Goal: Task Accomplishment & Management: Manage account settings

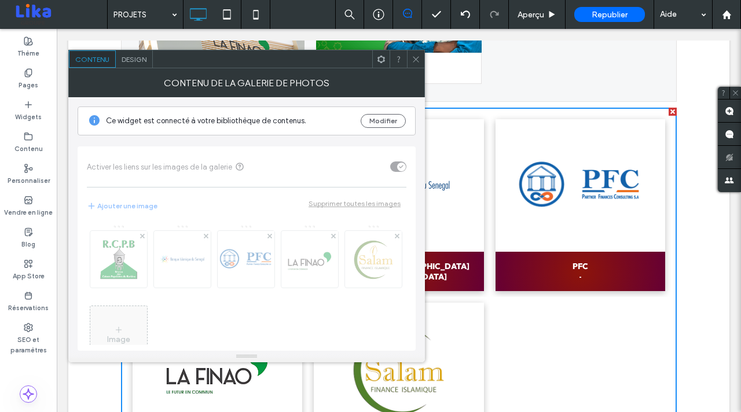
scroll to position [1559, 0]
click at [418, 63] on icon at bounding box center [416, 59] width 9 height 9
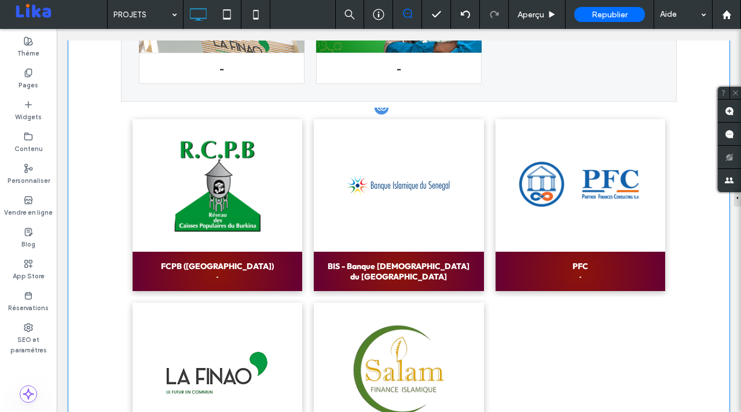
click at [57, 29] on div at bounding box center [57, 29] width 0 height 0
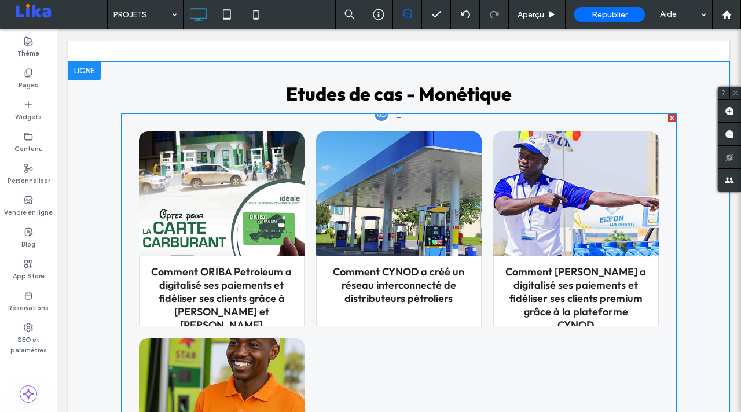
scroll to position [227, 0]
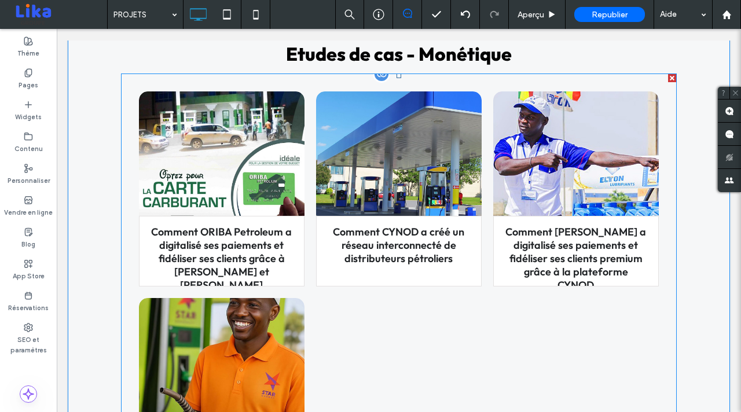
click at [225, 248] on h3 "Comment ORIBA Petroleum a digitalisé ses paiements et fidéliser ses clients grâ…" at bounding box center [221, 258] width 141 height 67
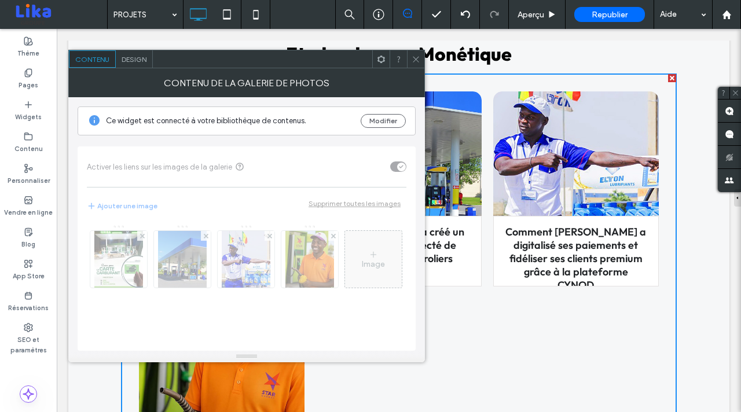
click at [409, 58] on div at bounding box center [415, 58] width 17 height 17
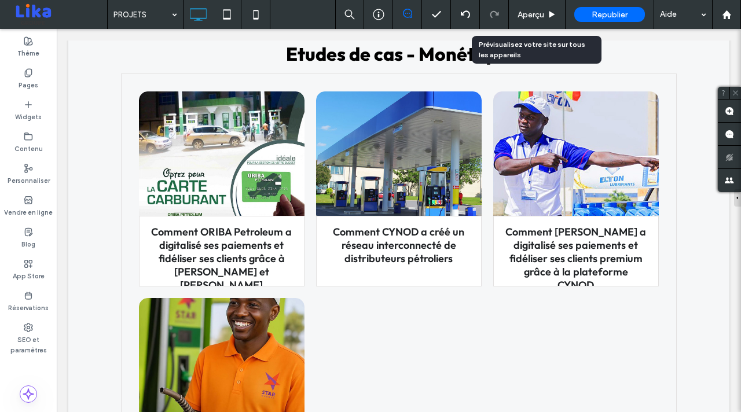
drag, startPoint x: 539, startPoint y: 17, endPoint x: 357, endPoint y: 85, distance: 194.6
click at [539, 17] on span "Aperçu" at bounding box center [531, 15] width 27 height 10
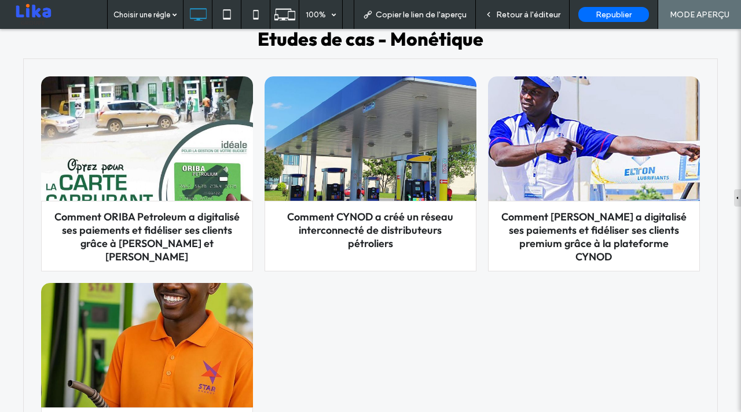
click at [173, 225] on h3 "Comment ORIBA Petroleum a digitalisé ses paiements et fidéliser ses clients grâ…" at bounding box center [147, 236] width 188 height 53
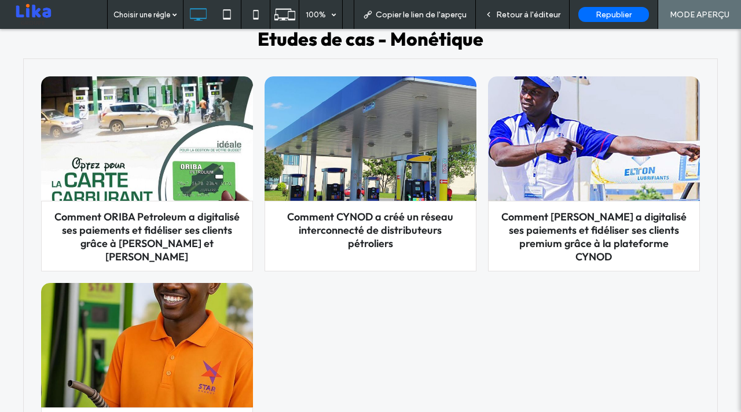
scroll to position [324, 0]
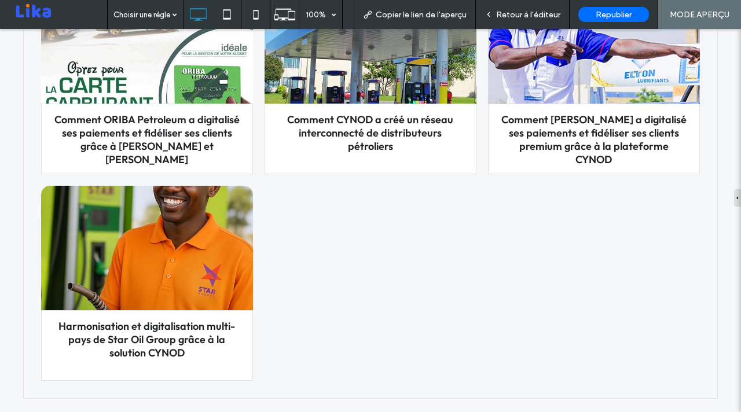
click at [144, 80] on link at bounding box center [147, 41] width 225 height 132
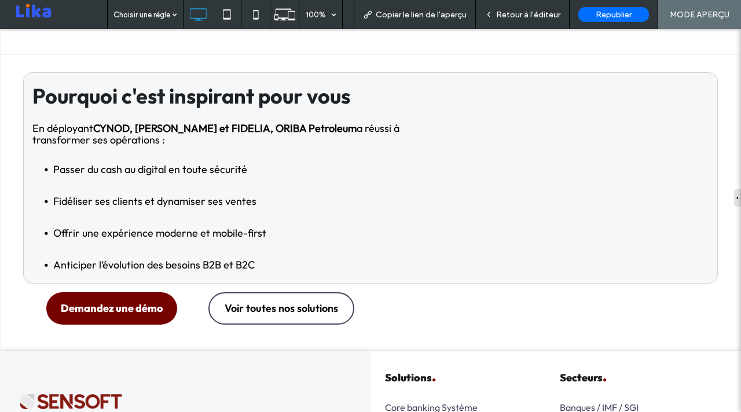
scroll to position [1719, 0]
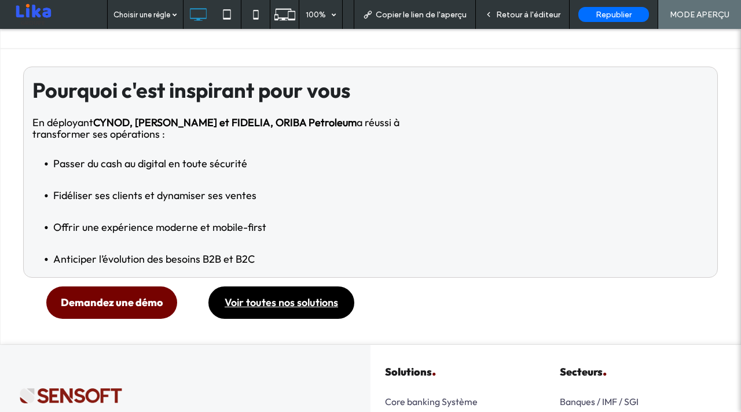
click at [310, 296] on span "Voir toutes nos solutions" at bounding box center [282, 302] width 114 height 13
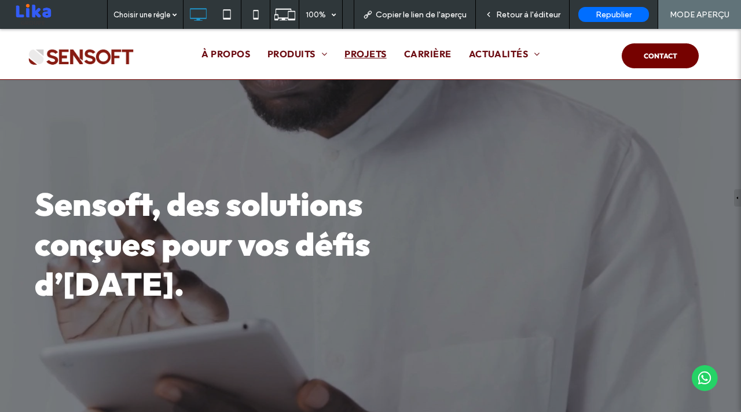
click at [369, 52] on span "PROJETS" at bounding box center [366, 54] width 42 height 14
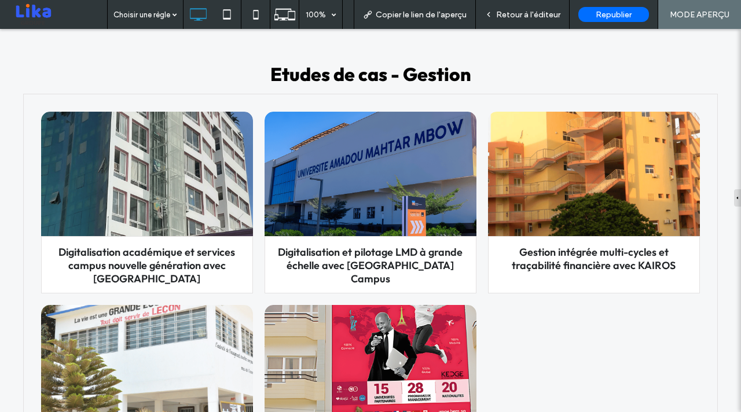
scroll to position [700, 0]
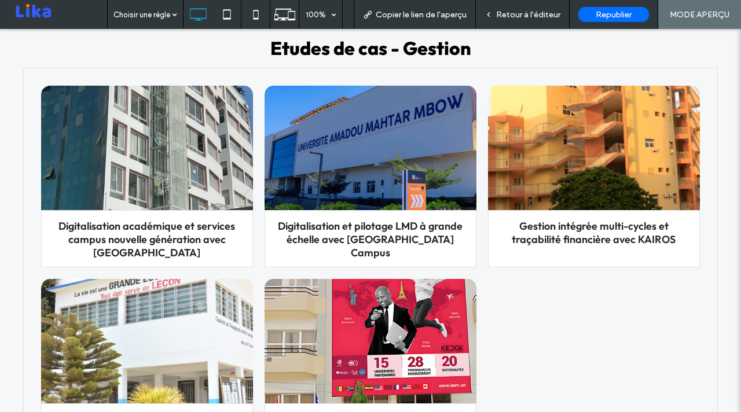
click at [191, 174] on link at bounding box center [147, 148] width 225 height 132
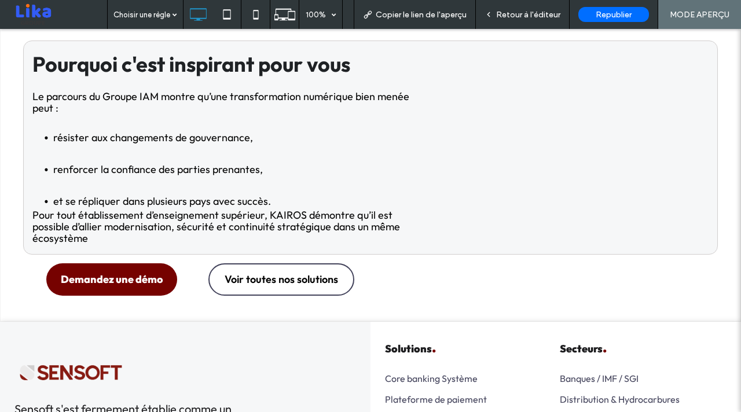
scroll to position [1869, 0]
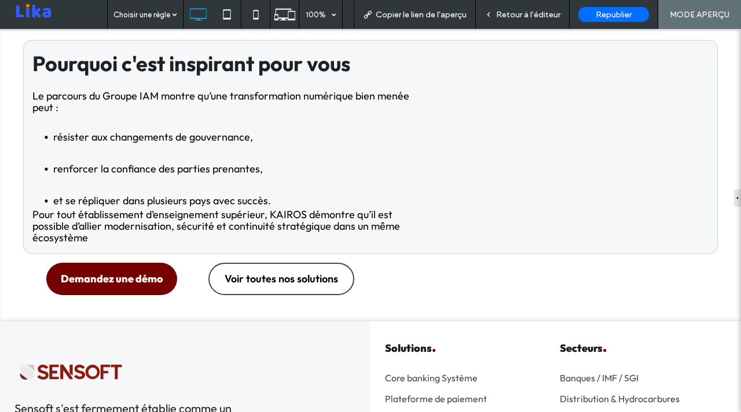
click at [509, 8] on div "Retour à l'éditeur" at bounding box center [523, 14] width 94 height 29
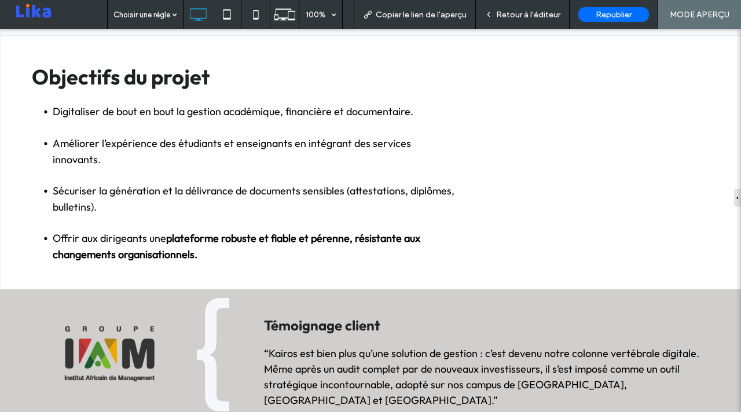
scroll to position [0, 0]
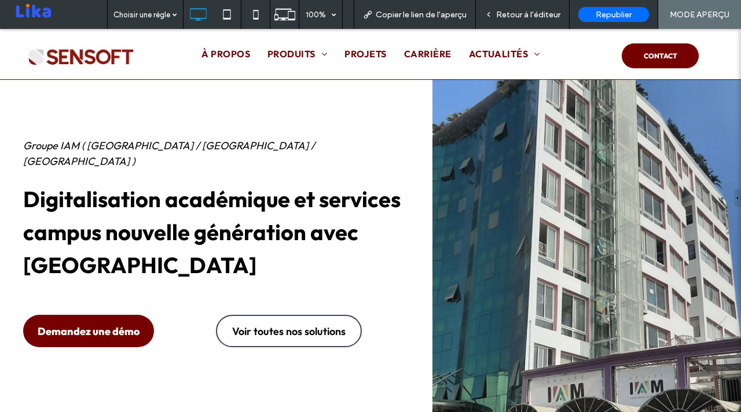
click at [343, 242] on p "Digitalisation académique et services campus nouvelle génération avec [GEOGRAPH…" at bounding box center [216, 232] width 386 height 99
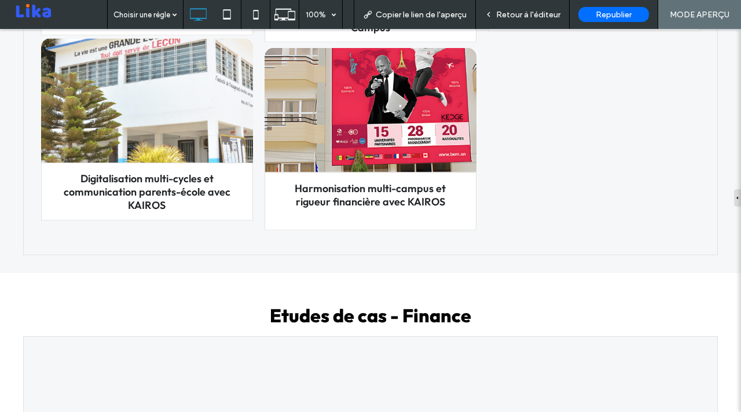
scroll to position [1082, 0]
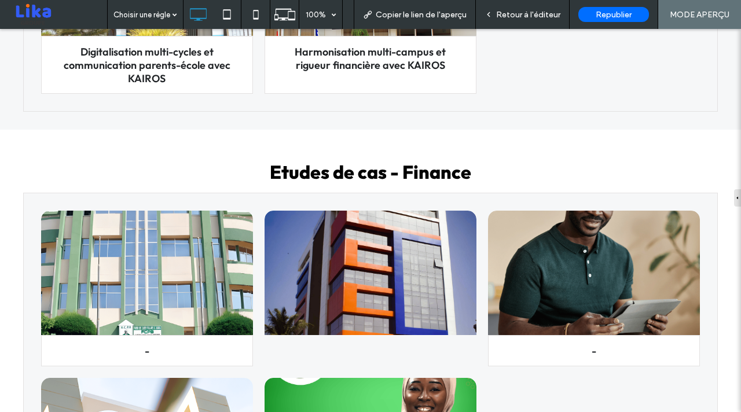
click at [145, 53] on h3 "Digitalisation multi-cycles et communication parents-école avec KAIROS" at bounding box center [147, 65] width 188 height 40
click at [152, 50] on h3 "Digitalisation multi-cycles et communication parents-école avec KAIROS" at bounding box center [147, 65] width 188 height 40
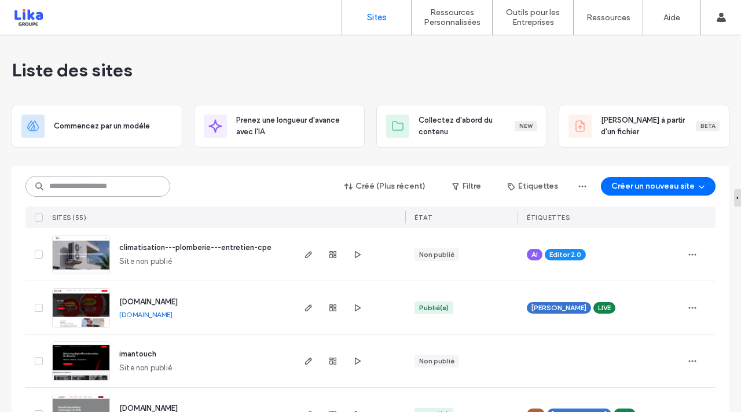
click at [104, 193] on input at bounding box center [97, 186] width 145 height 21
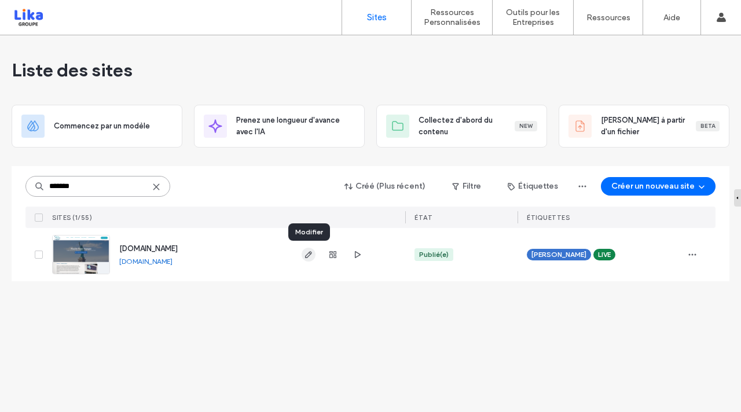
type input "*******"
click at [307, 257] on icon "button" at bounding box center [308, 254] width 9 height 9
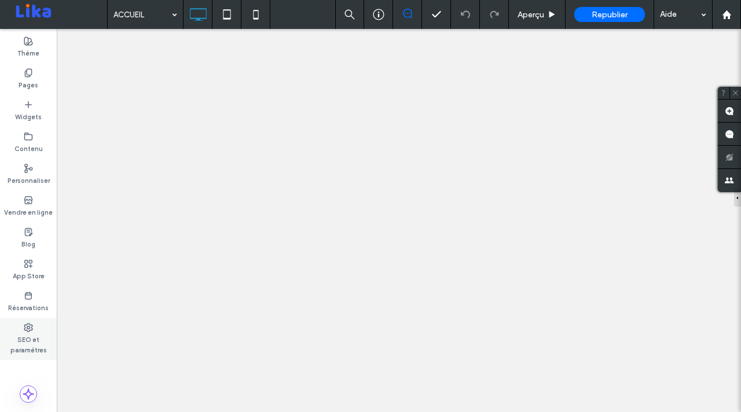
click at [28, 328] on use at bounding box center [28, 328] width 8 height 8
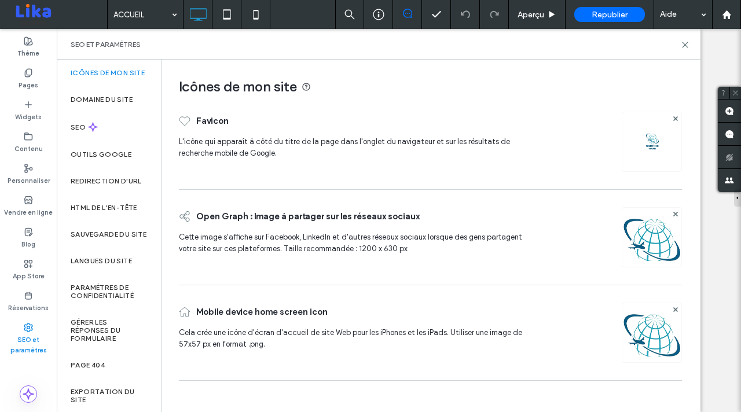
scroll to position [60, 0]
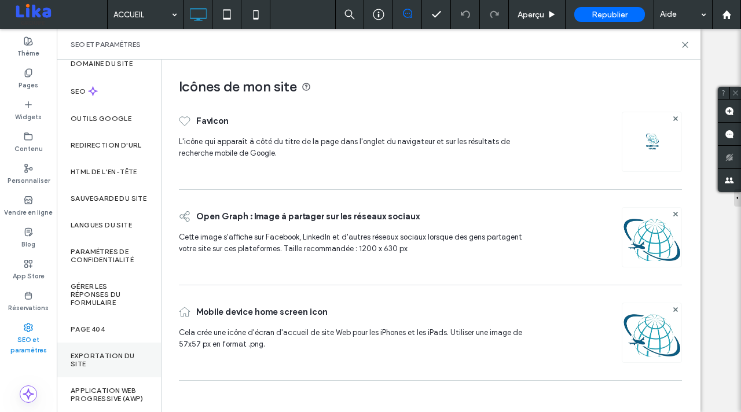
click at [123, 352] on label "Exportation du site" at bounding box center [109, 360] width 76 height 16
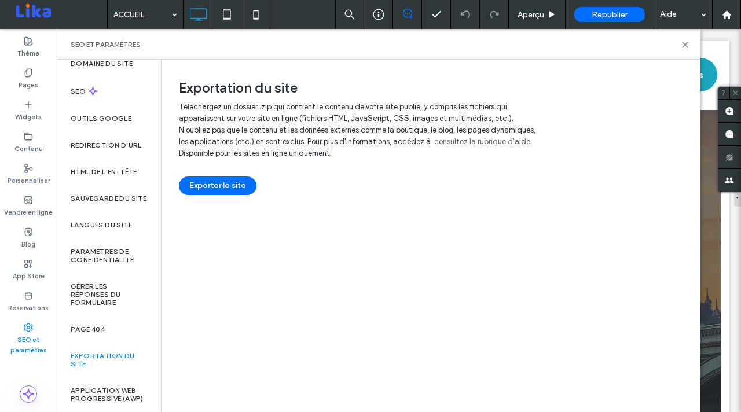
scroll to position [0, 0]
click at [227, 186] on button "Exporter le site" at bounding box center [218, 186] width 78 height 19
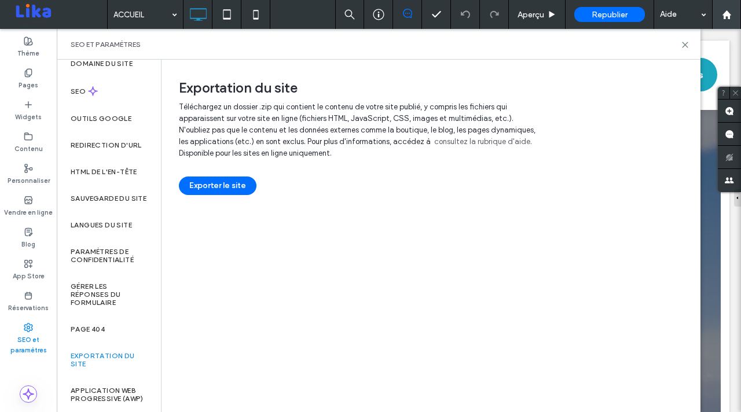
click at [686, 46] on use at bounding box center [685, 44] width 5 height 5
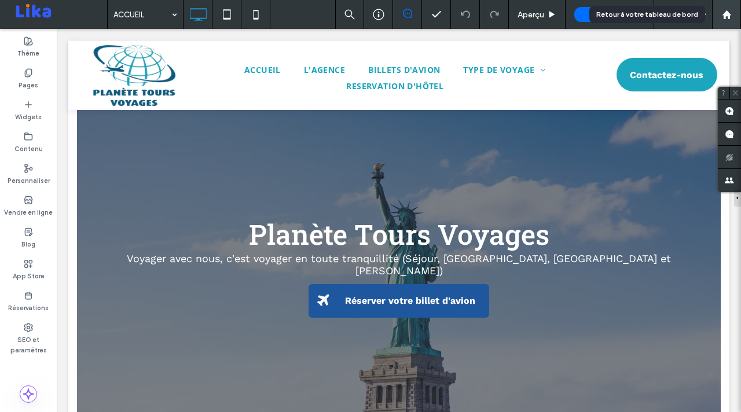
click at [729, 10] on icon at bounding box center [727, 15] width 10 height 10
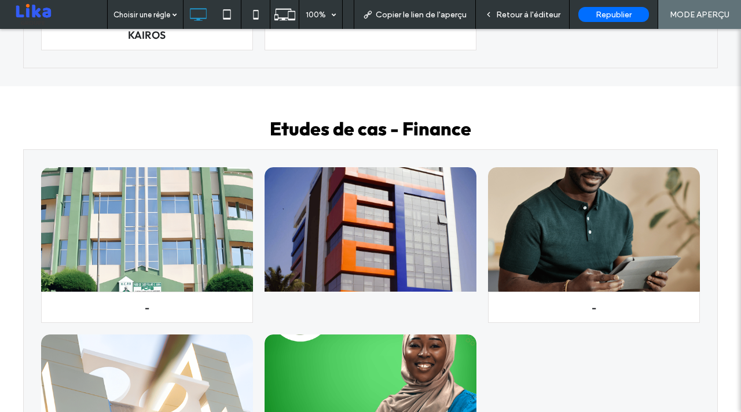
scroll to position [1119, 0]
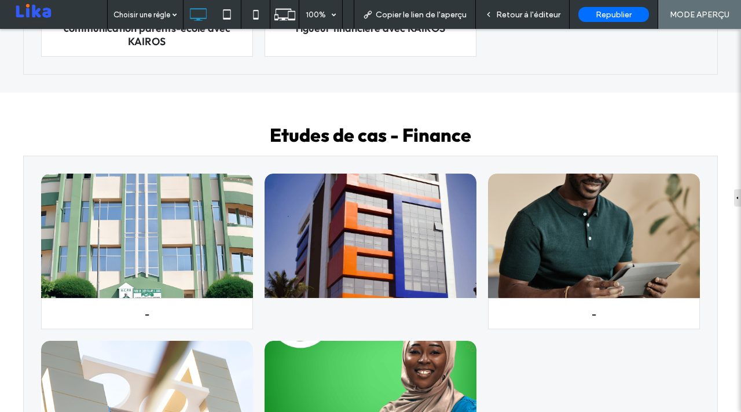
click at [528, 14] on span "Retour à l'éditeur" at bounding box center [528, 15] width 64 height 10
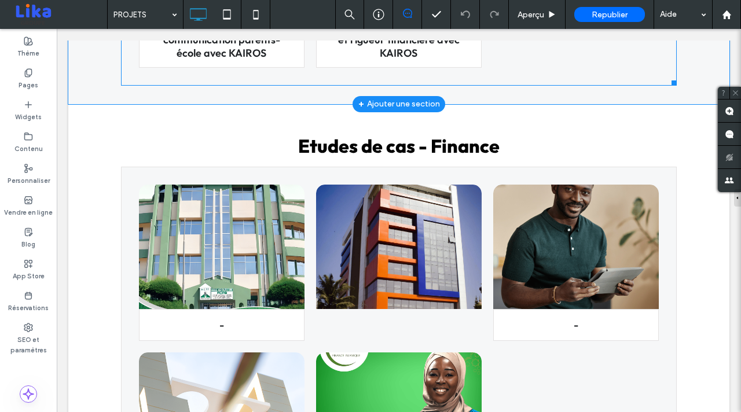
scroll to position [1235, 0]
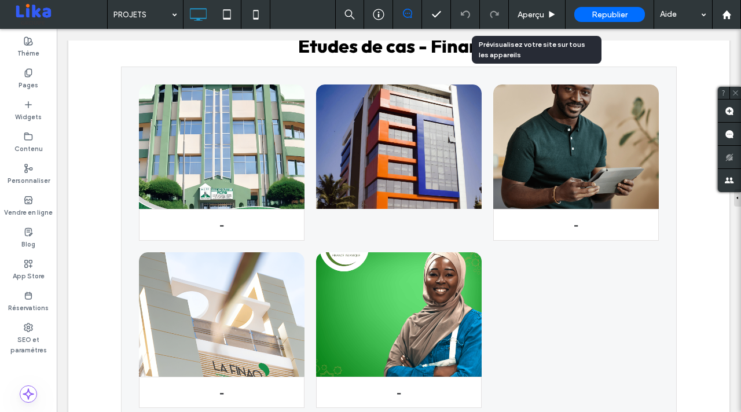
click at [547, 14] on div "Aperçu" at bounding box center [537, 15] width 56 height 10
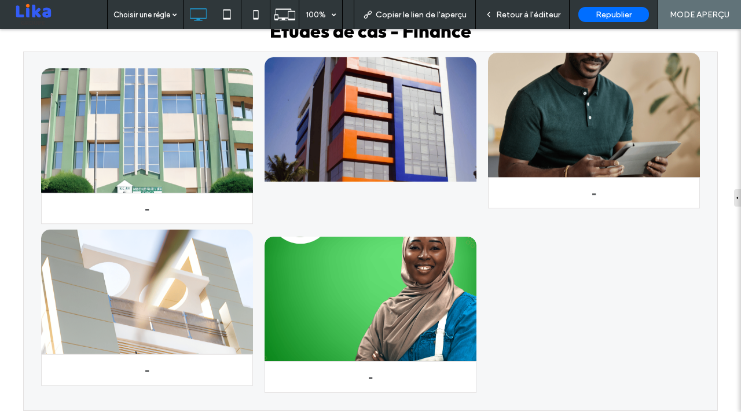
click at [197, 130] on link at bounding box center [147, 131] width 225 height 132
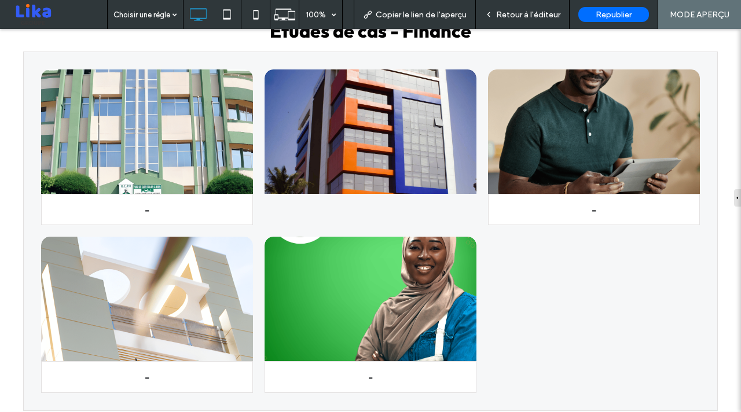
click at [527, 14] on span "Retour à l'éditeur" at bounding box center [528, 15] width 64 height 10
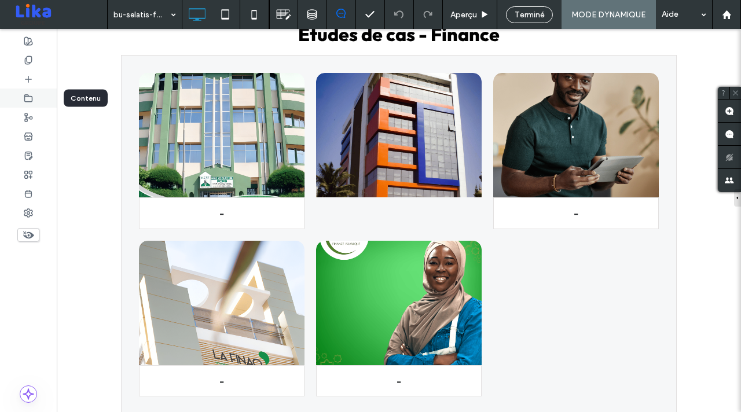
click at [27, 98] on icon at bounding box center [28, 98] width 9 height 9
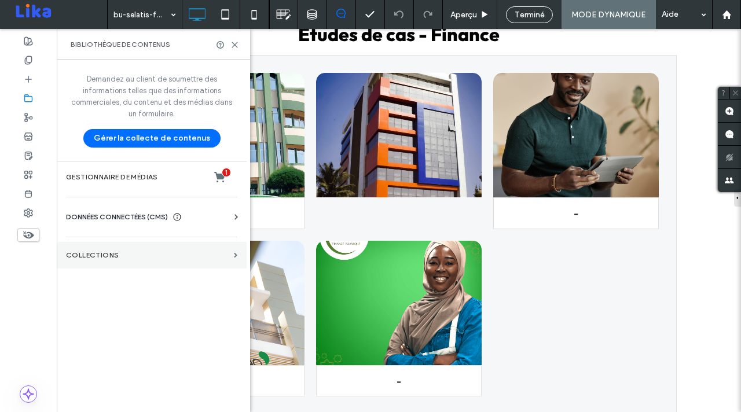
click at [151, 255] on label "COLLECTIONS" at bounding box center [147, 255] width 163 height 8
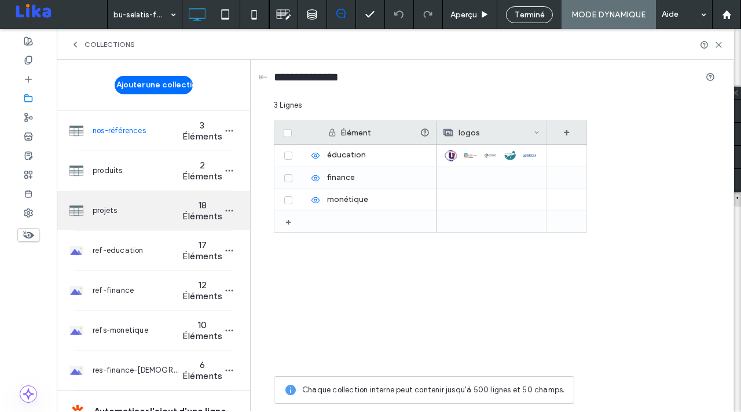
click at [155, 214] on span "projets" at bounding box center [137, 211] width 89 height 12
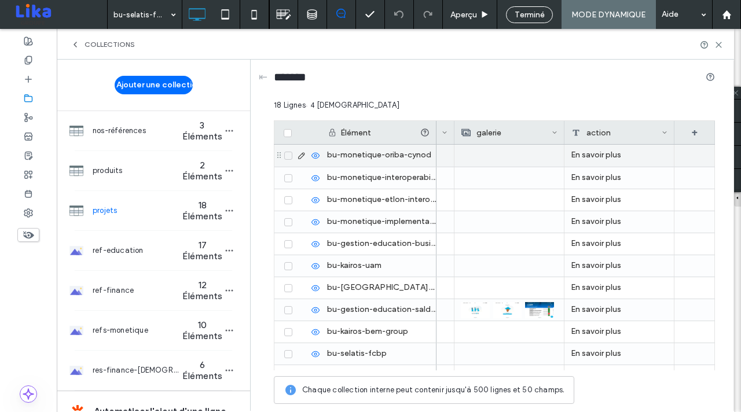
click at [598, 159] on div "En savoir plus" at bounding box center [620, 156] width 110 height 22
click at [598, 154] on div "En savoir plus" at bounding box center [620, 156] width 110 height 22
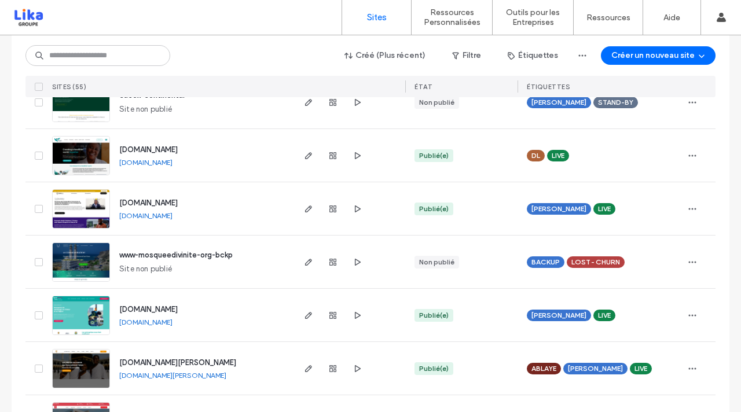
scroll to position [1696, 0]
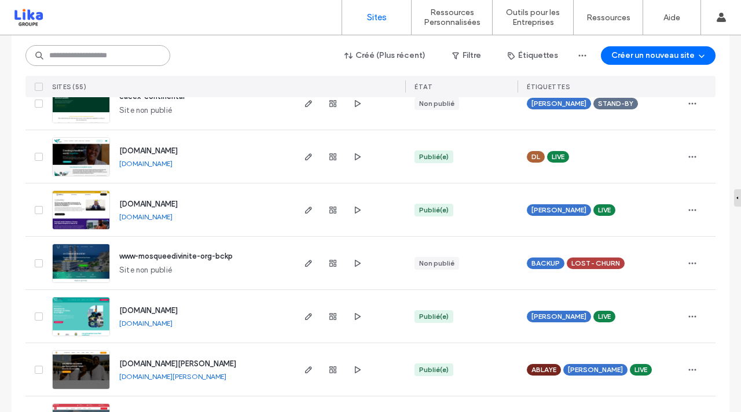
click at [97, 50] on input at bounding box center [97, 55] width 145 height 21
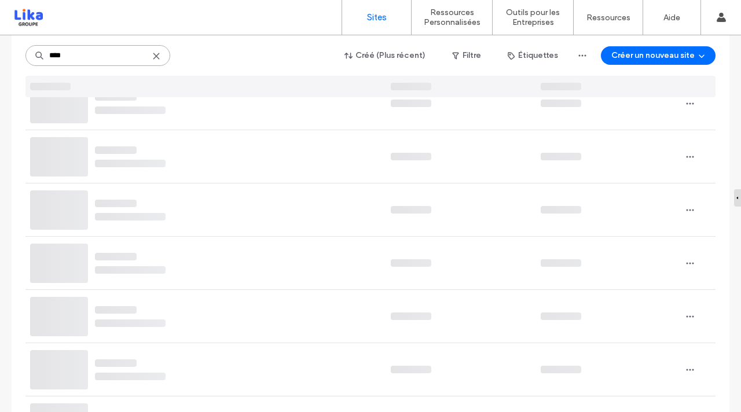
scroll to position [0, 0]
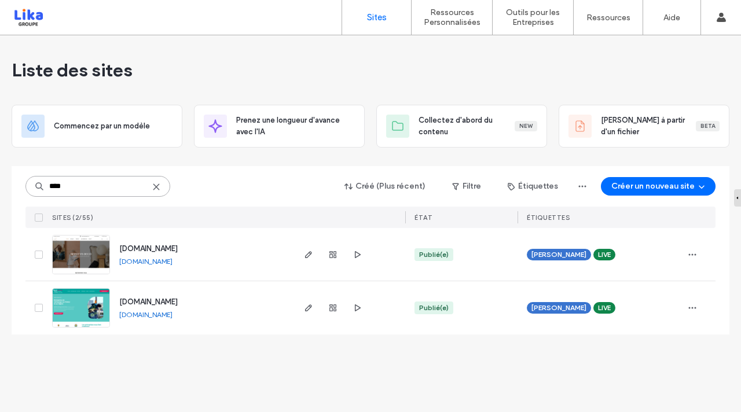
type input "****"
click at [165, 260] on link "www.nephtysdeco.com" at bounding box center [145, 261] width 53 height 9
